Goal: Task Accomplishment & Management: Manage account settings

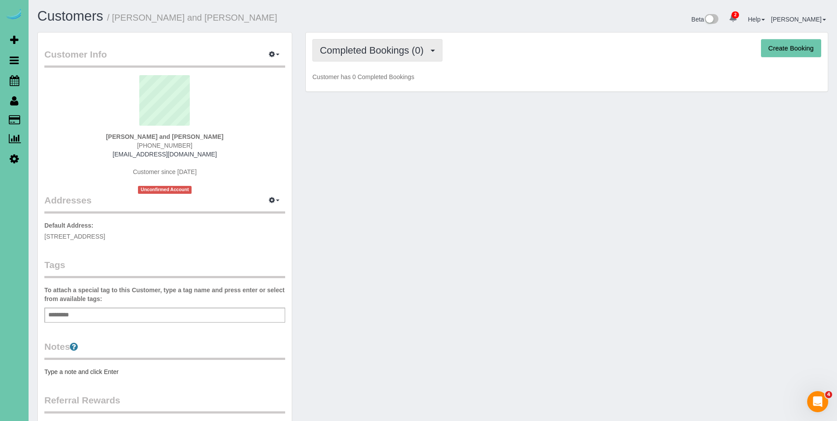
click at [376, 58] on button "Completed Bookings (0)" at bounding box center [377, 50] width 130 height 22
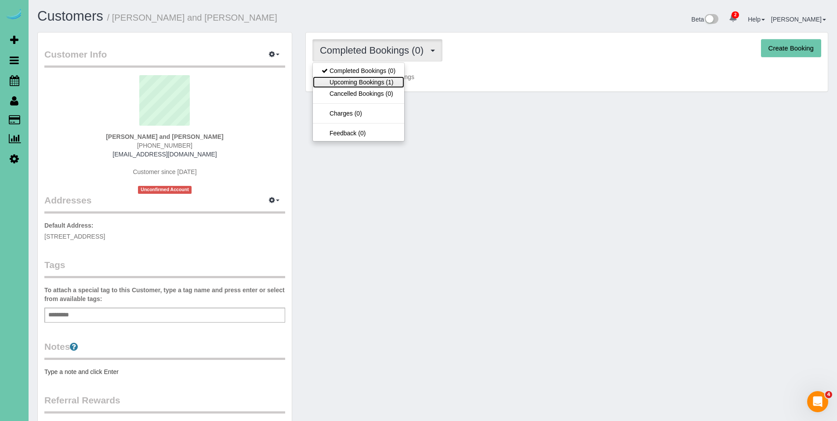
click at [377, 83] on link "Upcoming Bookings (1)" at bounding box center [358, 81] width 91 height 11
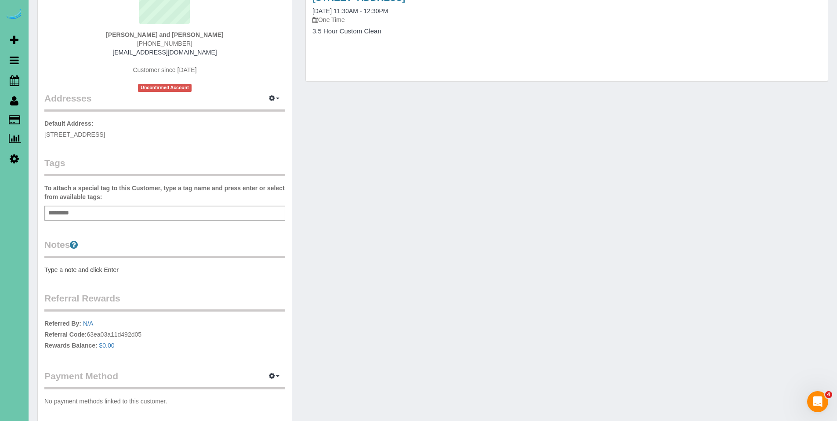
scroll to position [98, 0]
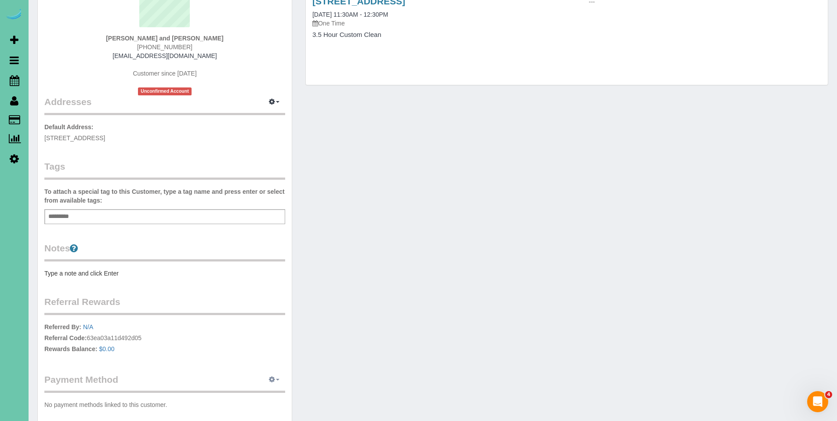
click at [279, 378] on button "button" at bounding box center [274, 380] width 22 height 14
click at [252, 403] on link "Add Credit/Debit Card" at bounding box center [243, 406] width 82 height 11
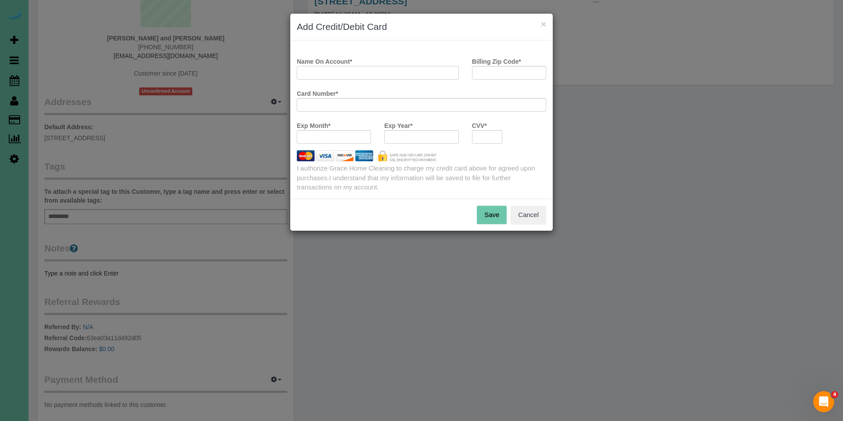
click at [382, 71] on input "Name On Account *" at bounding box center [378, 73] width 162 height 14
type input "[PERSON_NAME]"
click at [543, 78] on input "Billing Zip Code *" at bounding box center [509, 73] width 74 height 14
type input "68128"
click at [458, 144] on div "Exp Year *" at bounding box center [421, 134] width 87 height 32
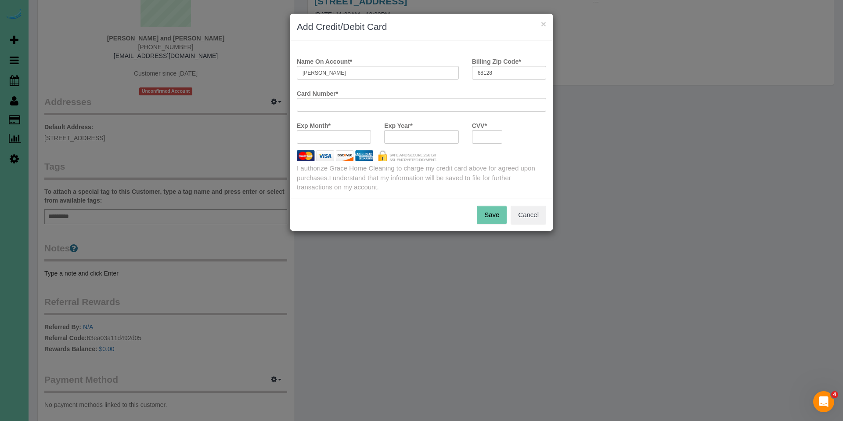
click at [490, 216] on button "Save" at bounding box center [492, 215] width 30 height 18
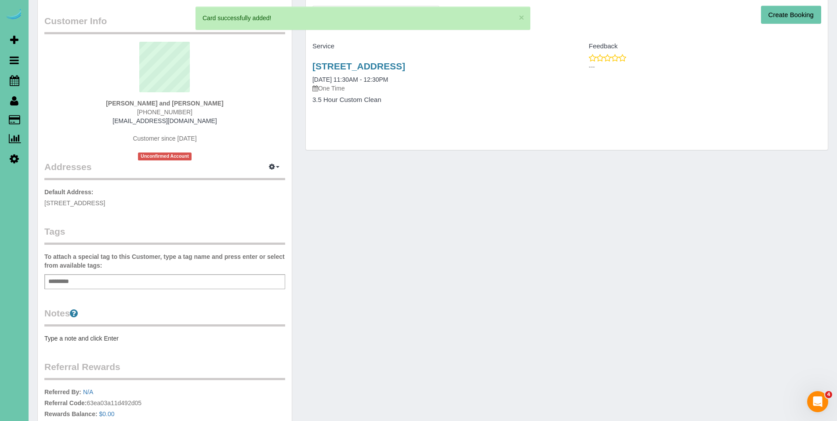
scroll to position [0, 0]
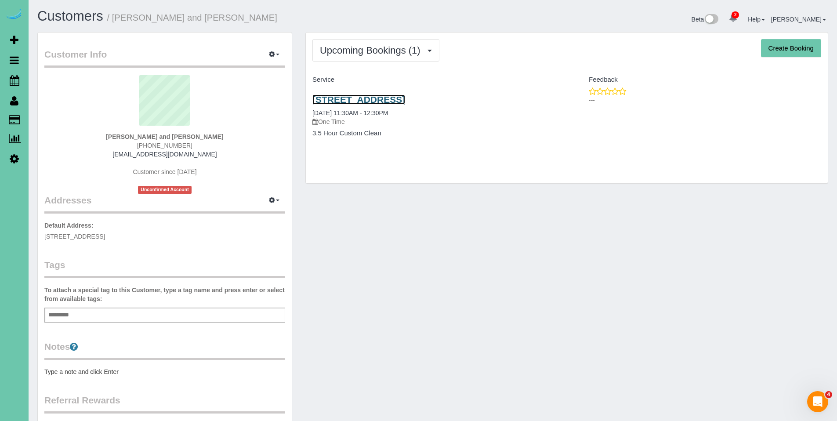
click at [368, 97] on link "[STREET_ADDRESS]" at bounding box center [358, 99] width 93 height 10
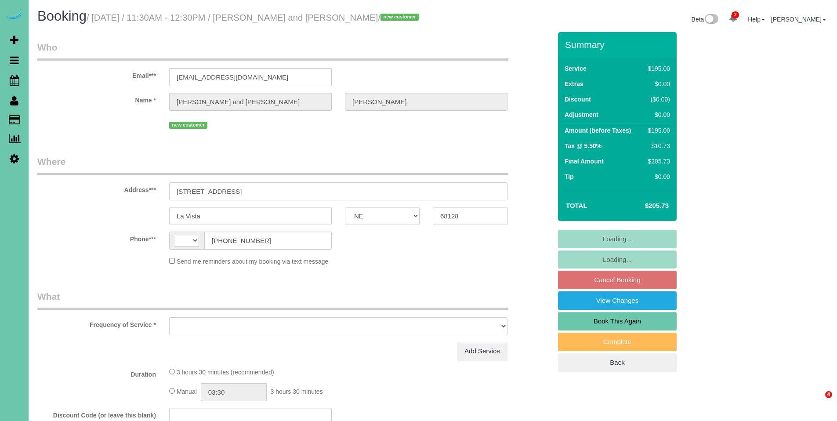
select select "NE"
select select "string:[GEOGRAPHIC_DATA]"
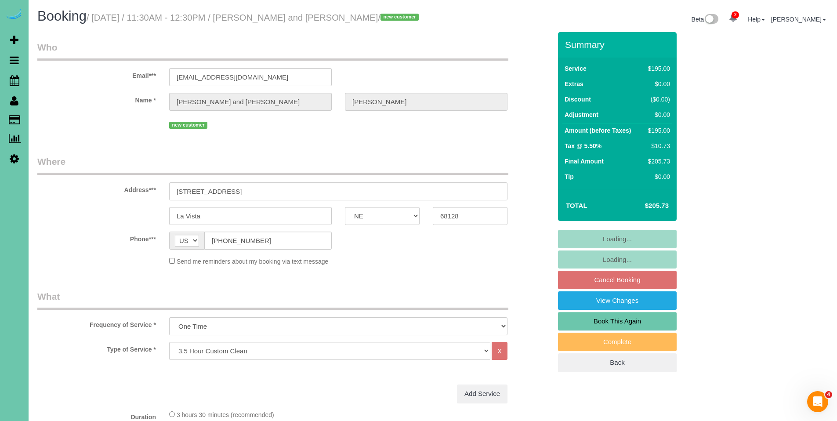
select select "object:643"
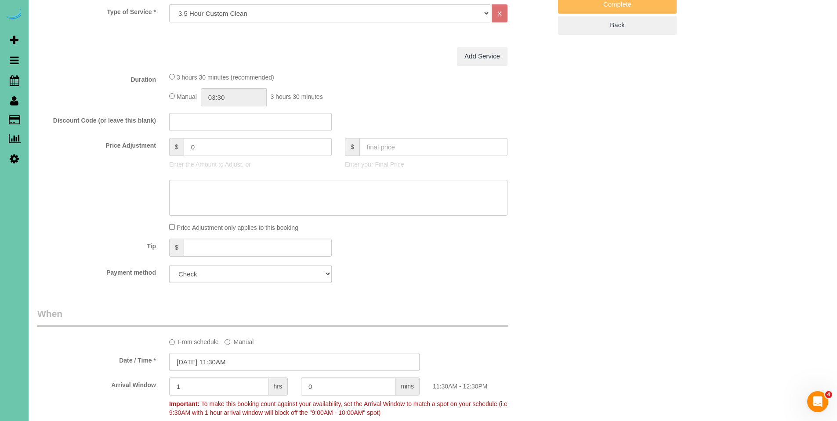
scroll to position [502, 0]
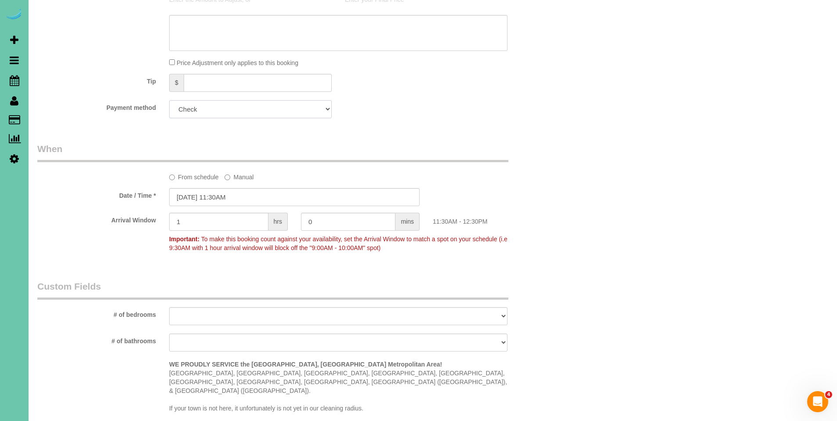
click at [248, 103] on select "Mastercard - 9144 - 12/2026 (Default) Add Credit Card ─────────────── Cash Chec…" at bounding box center [250, 109] width 162 height 18
select select "string:fspay-774d14c5-6dee-46a5-be28-fba97c5a3f32"
click at [169, 100] on select "Mastercard - 9144 - 12/2026 (Default) Add Credit Card ─────────────── Cash Chec…" at bounding box center [250, 109] width 162 height 18
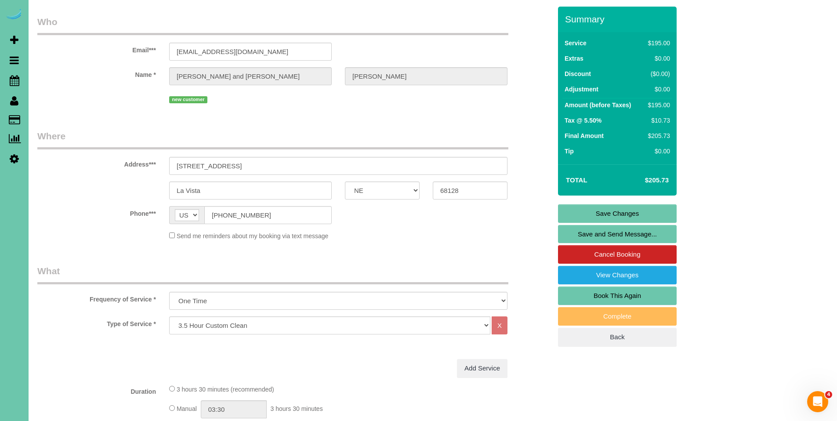
scroll to position [20, 0]
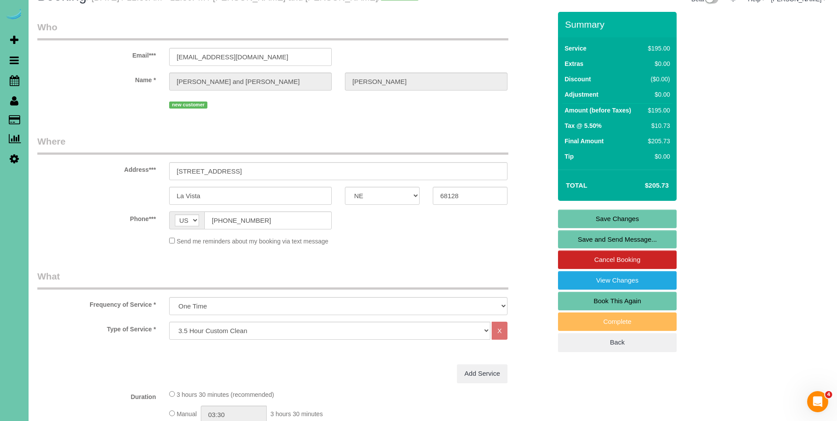
click at [619, 213] on link "Save Changes" at bounding box center [617, 218] width 119 height 18
